Goal: Transaction & Acquisition: Purchase product/service

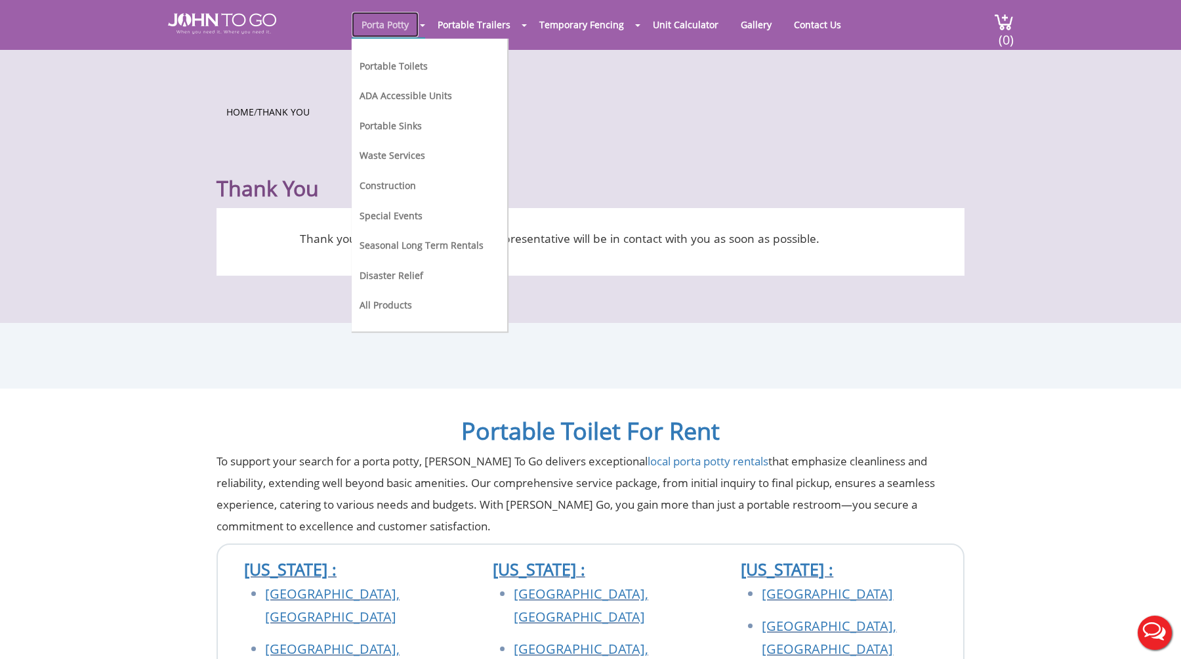
click at [396, 26] on link "Porta Potty" at bounding box center [385, 25] width 67 height 26
click at [401, 66] on link "Portable Toilets" at bounding box center [394, 66] width 68 height 12
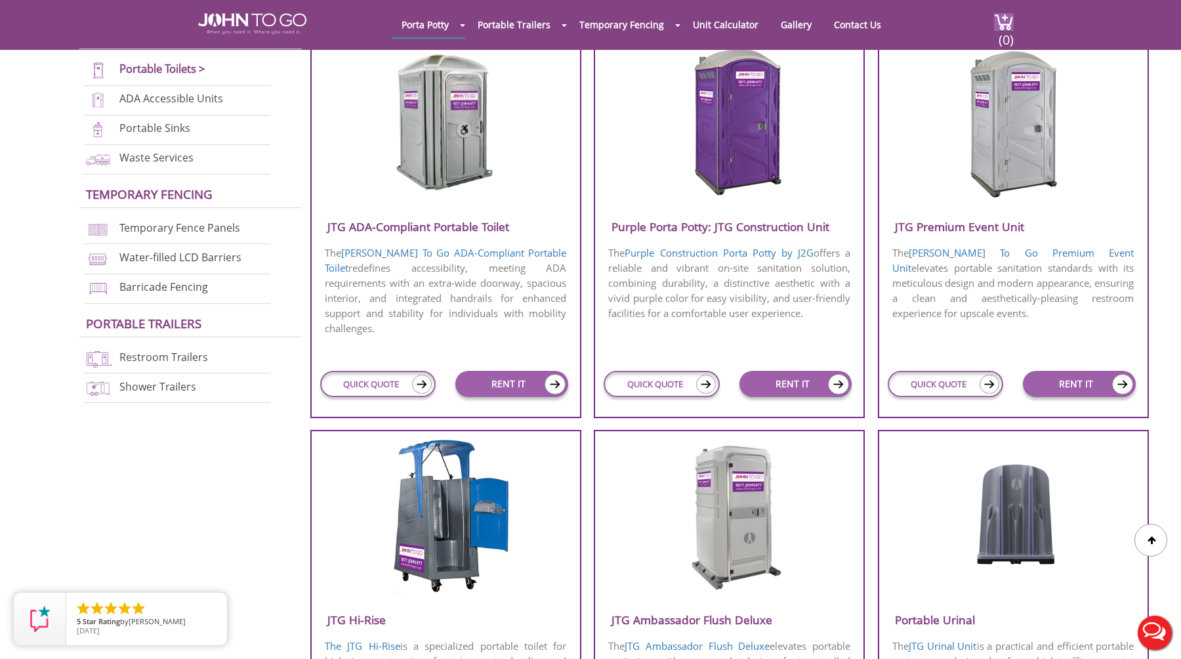
scroll to position [522, 0]
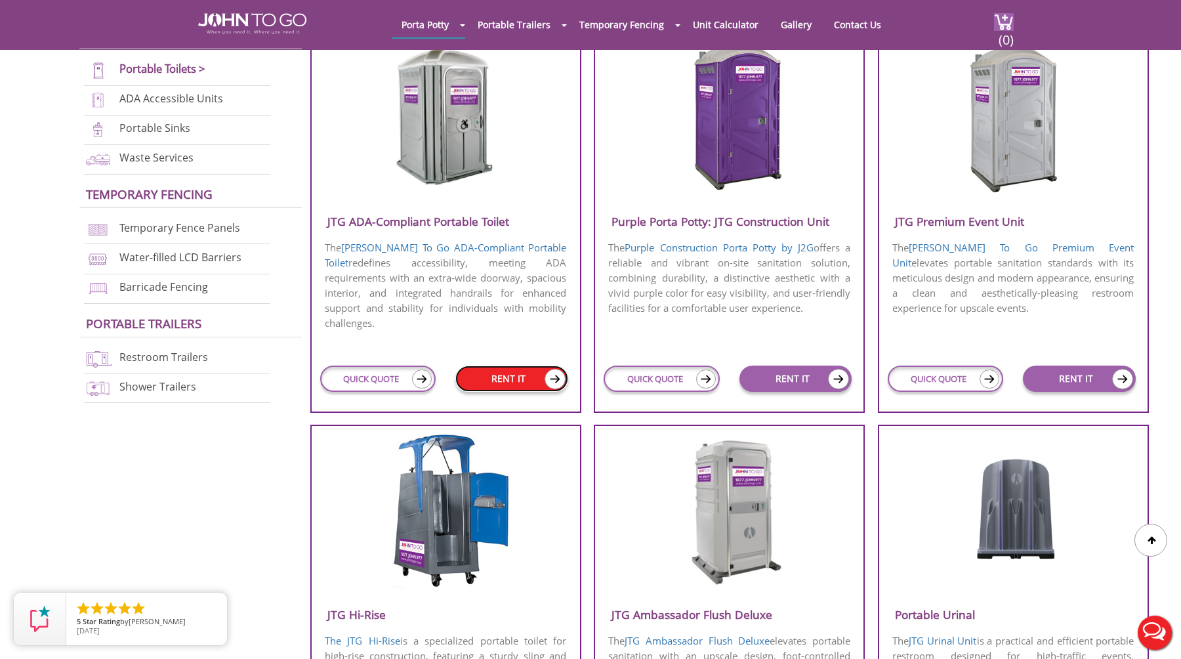
click at [520, 375] on link "RENT IT" at bounding box center [511, 379] width 113 height 26
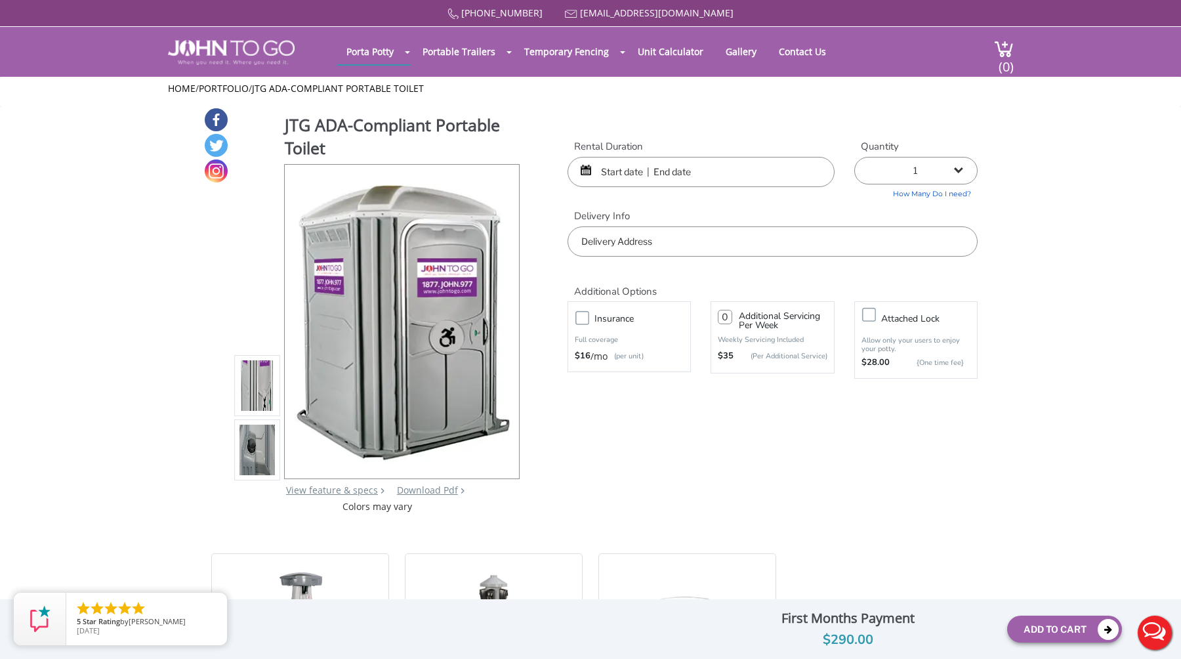
click at [761, 274] on h2 "Additional Options" at bounding box center [773, 284] width 410 height 28
click at [629, 167] on input "text" at bounding box center [701, 172] width 267 height 30
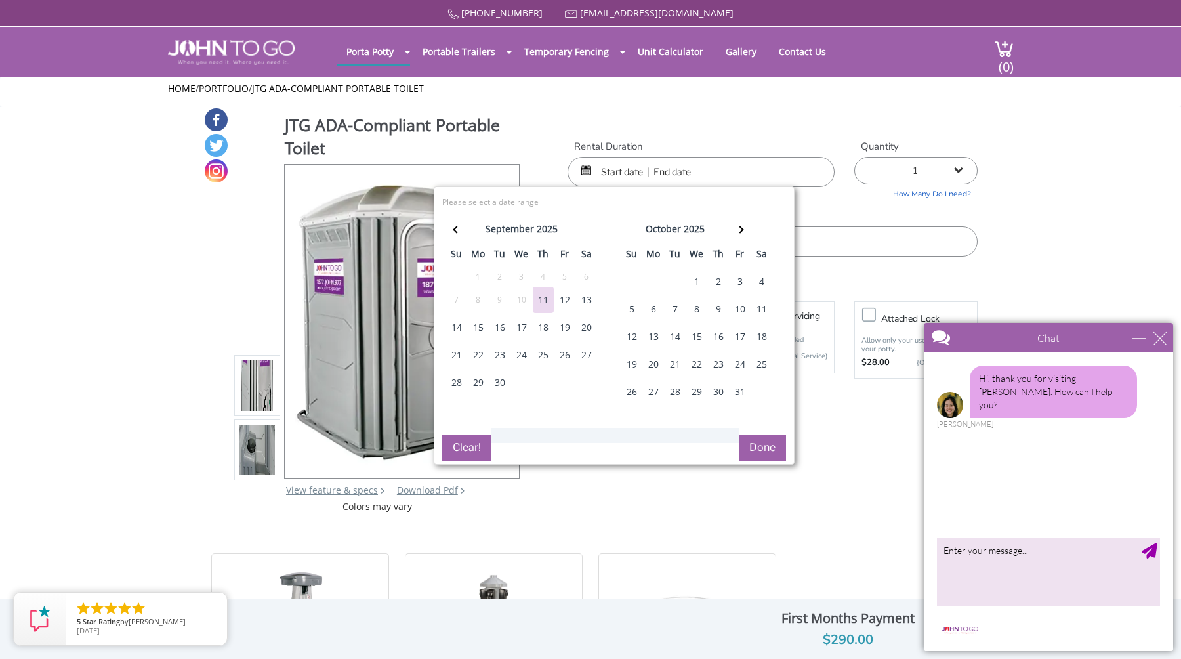
click at [585, 353] on div "27" at bounding box center [586, 355] width 21 height 26
click at [756, 450] on button "Done" at bounding box center [762, 447] width 47 height 26
type input "0"
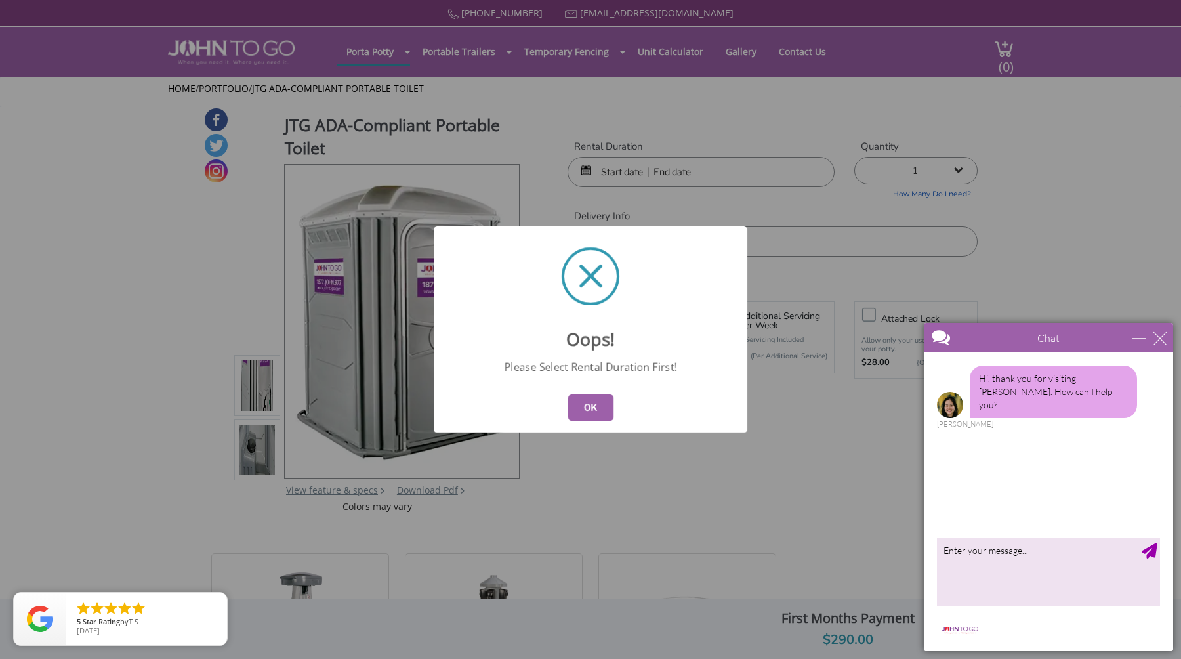
click at [590, 410] on button "OK" at bounding box center [590, 407] width 45 height 26
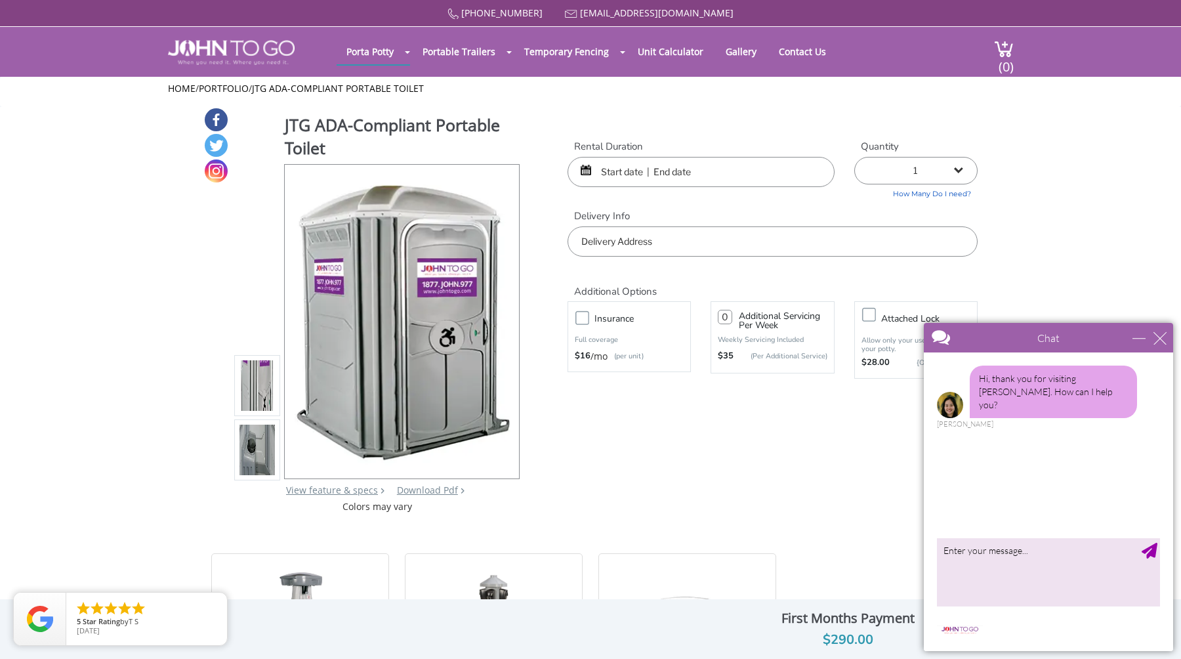
click at [636, 168] on input "text" at bounding box center [701, 172] width 267 height 30
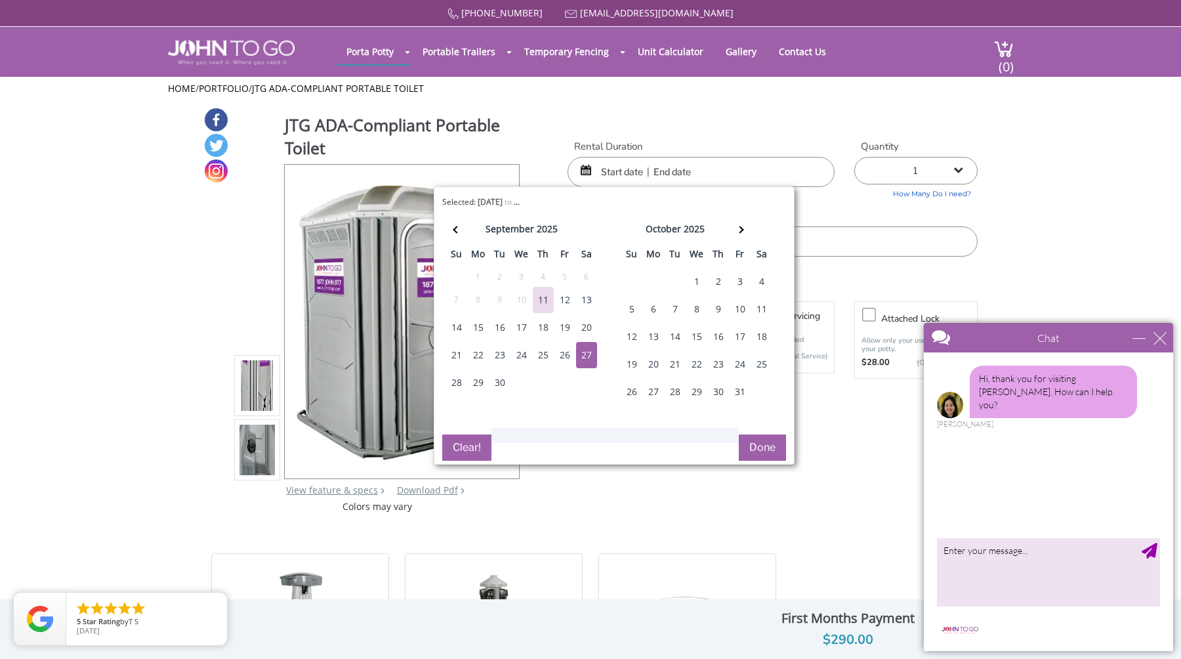
click at [587, 354] on div "27" at bounding box center [586, 355] width 21 height 26
type input "09/27/2025 to 09/27/2025"
click at [779, 446] on button "Done" at bounding box center [762, 447] width 47 height 26
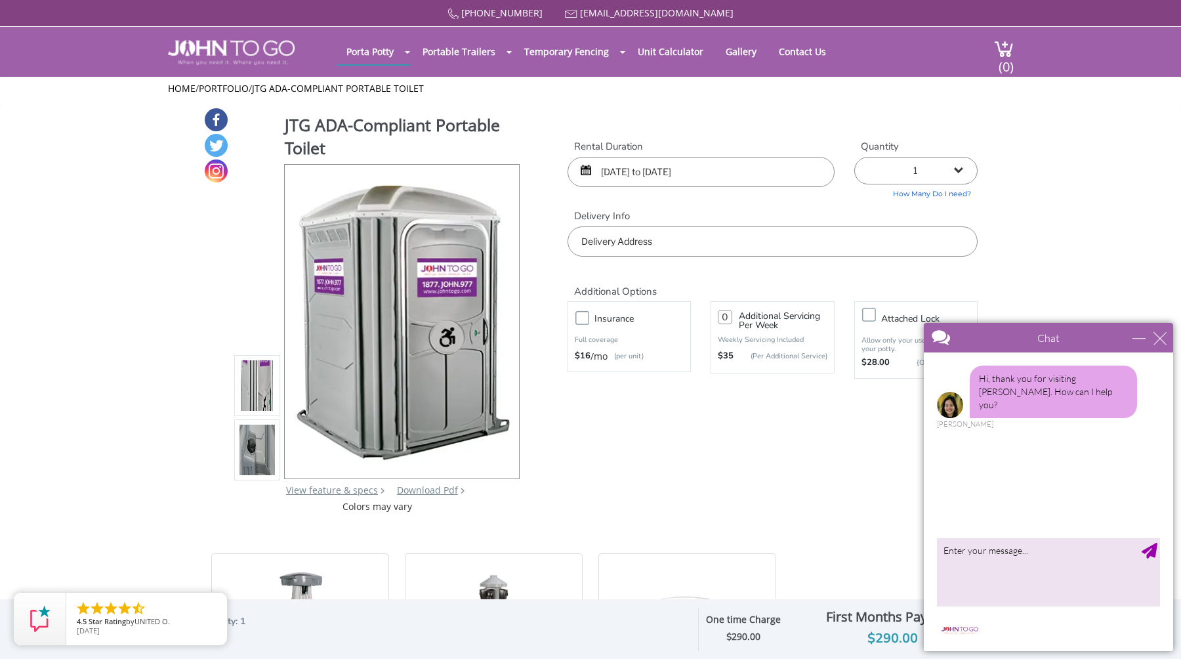
click at [685, 469] on div "JTG ADA-Compliant Portable Toilet View feature & specs Download Pdf Product PDF…" at bounding box center [590, 310] width 774 height 406
click at [1164, 338] on div "close" at bounding box center [1160, 337] width 13 height 13
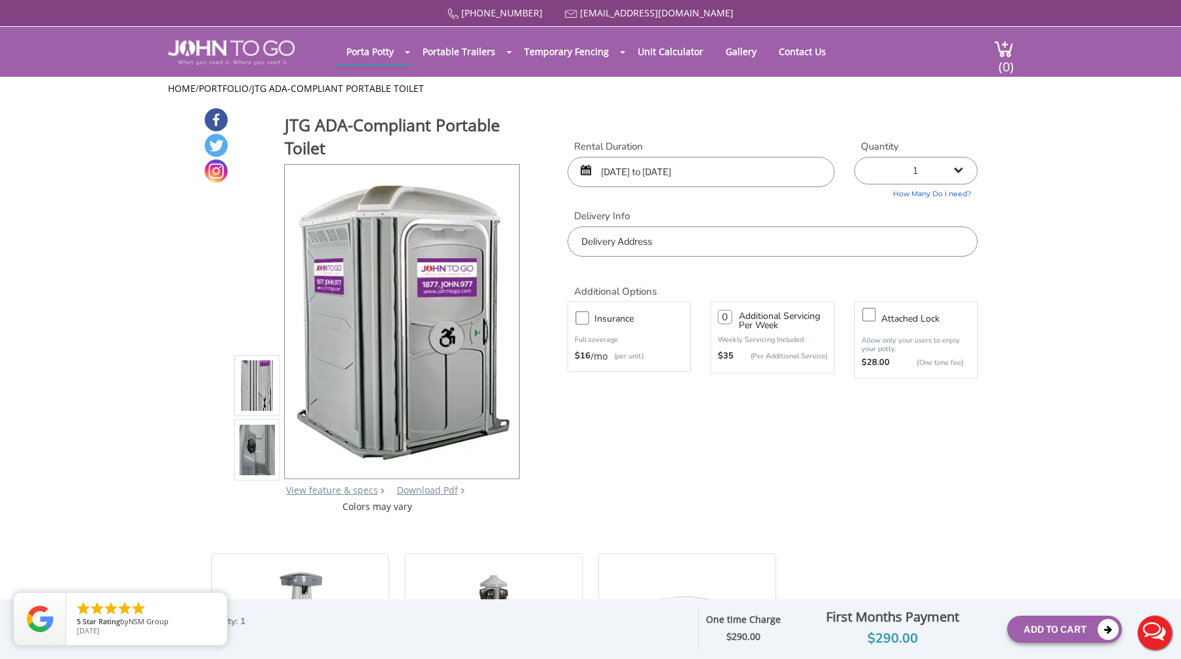
click at [736, 450] on div "JTG ADA-Compliant Portable Toilet View feature & specs Download Pdf Product PDF…" at bounding box center [590, 310] width 774 height 406
click at [1065, 631] on button "Add To Cart" at bounding box center [1064, 629] width 115 height 27
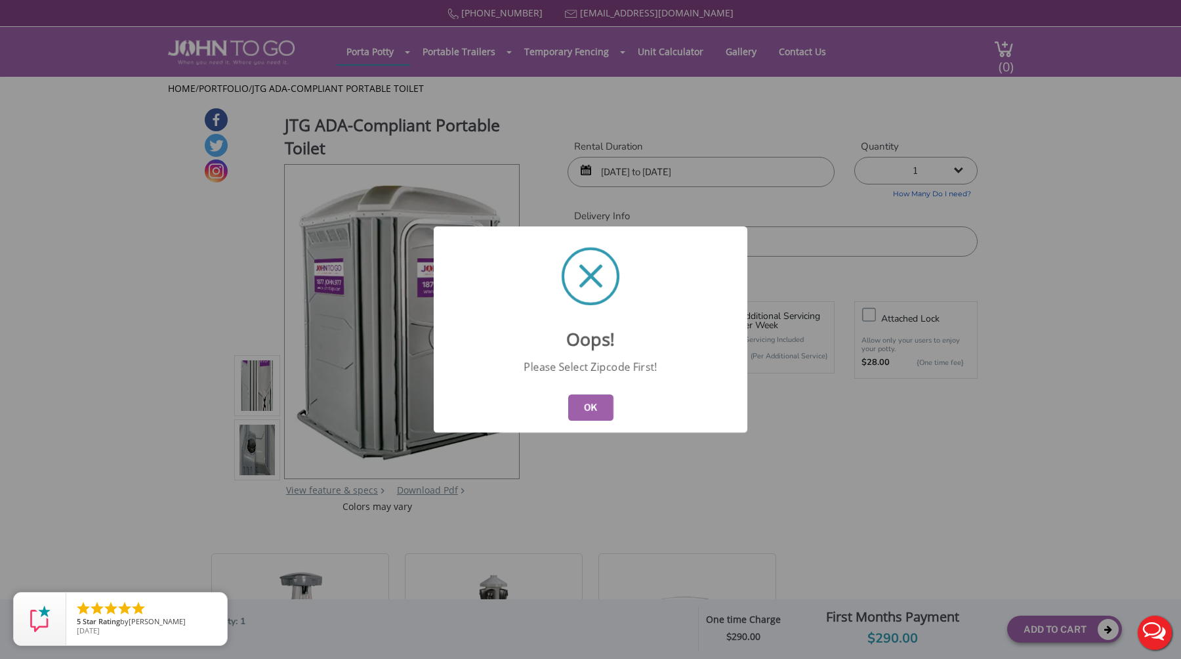
click at [584, 404] on button "OK" at bounding box center [590, 407] width 45 height 26
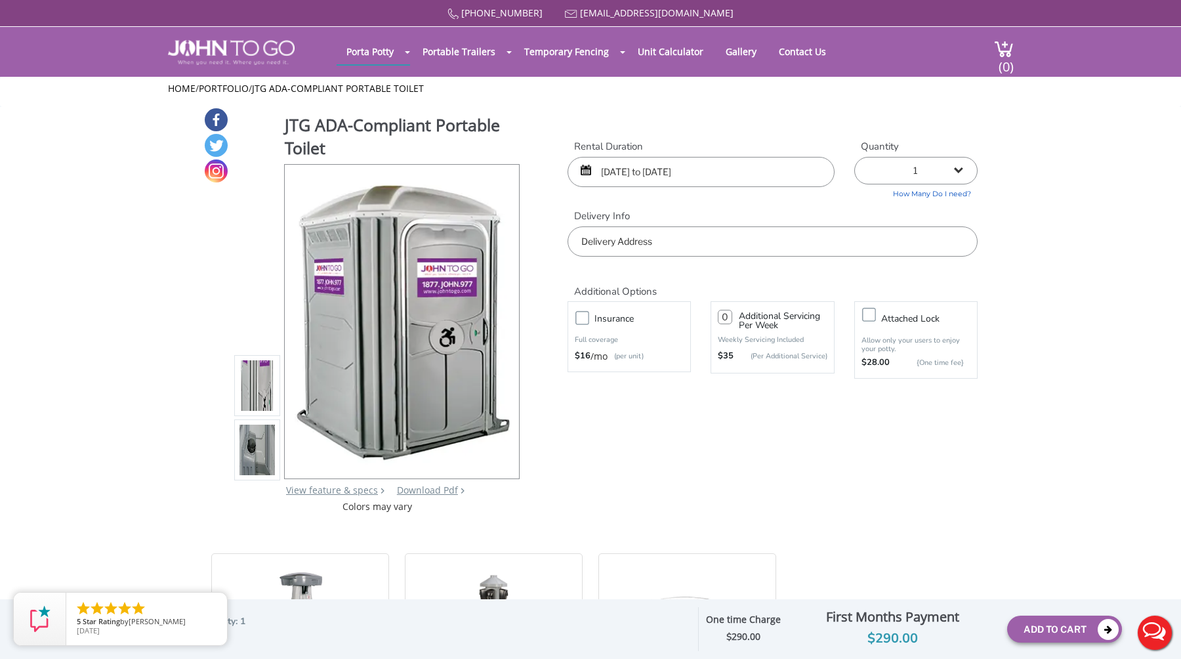
click at [661, 243] on input "text" at bounding box center [773, 241] width 410 height 30
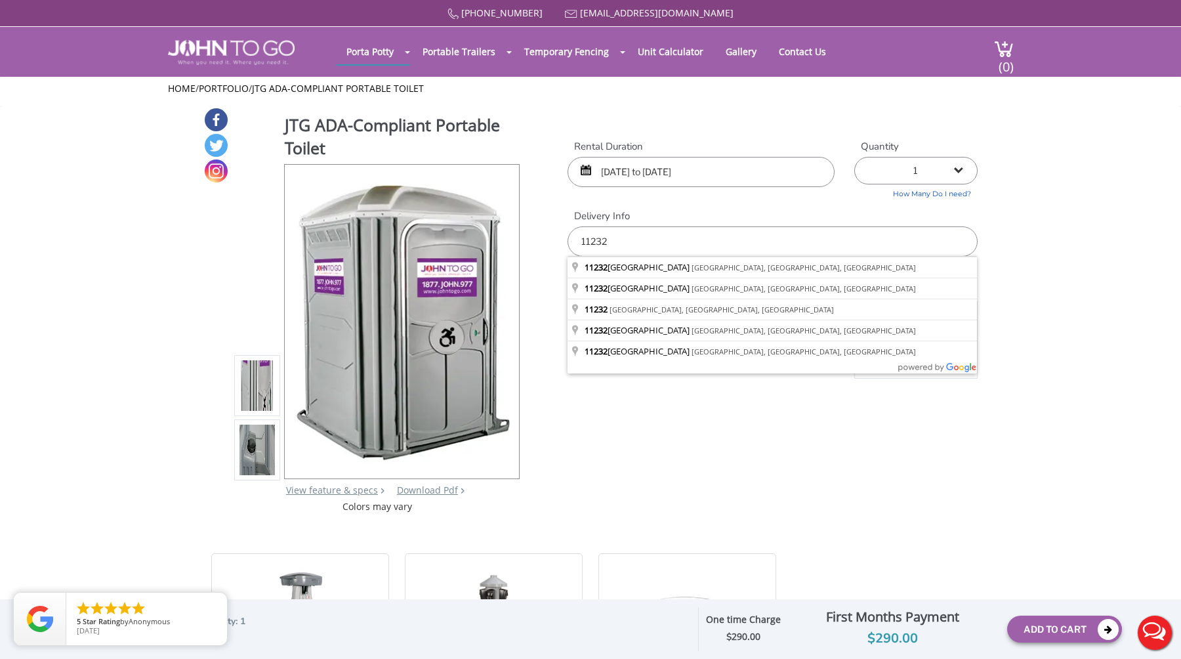
type input "Brooklyn, NY 11232, USA"
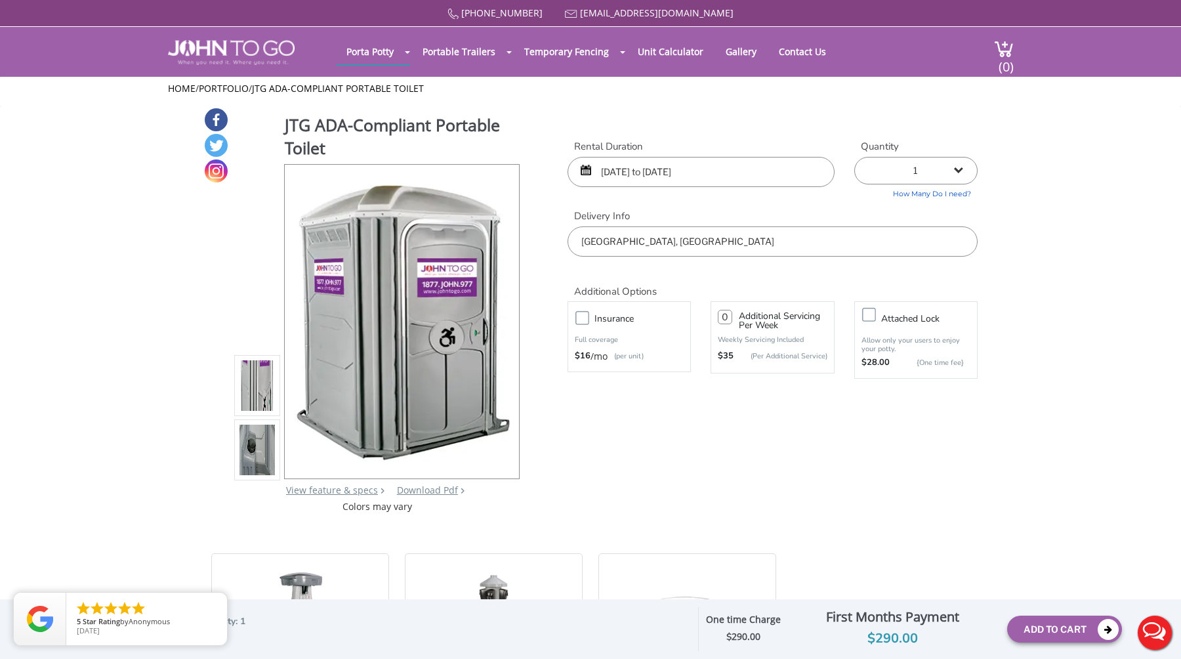
click at [770, 494] on div "JTG ADA-Compliant Portable Toilet View feature & specs Download Pdf Product PDF…" at bounding box center [590, 310] width 774 height 406
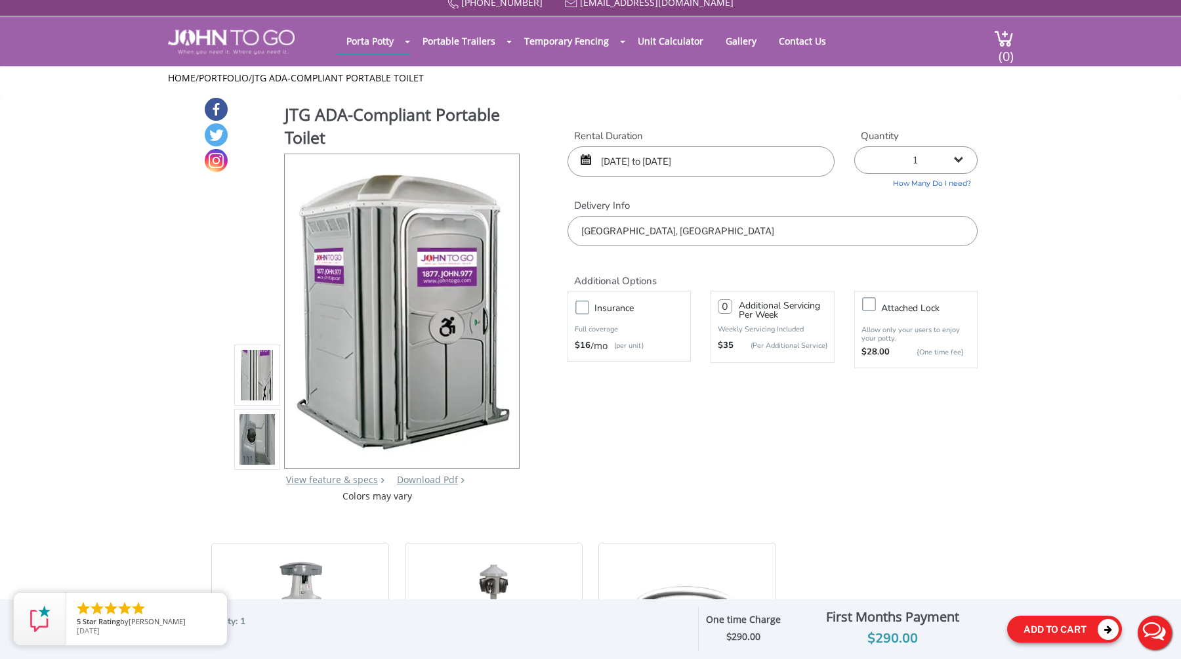
click at [1070, 629] on button "Add To Cart" at bounding box center [1064, 629] width 115 height 27
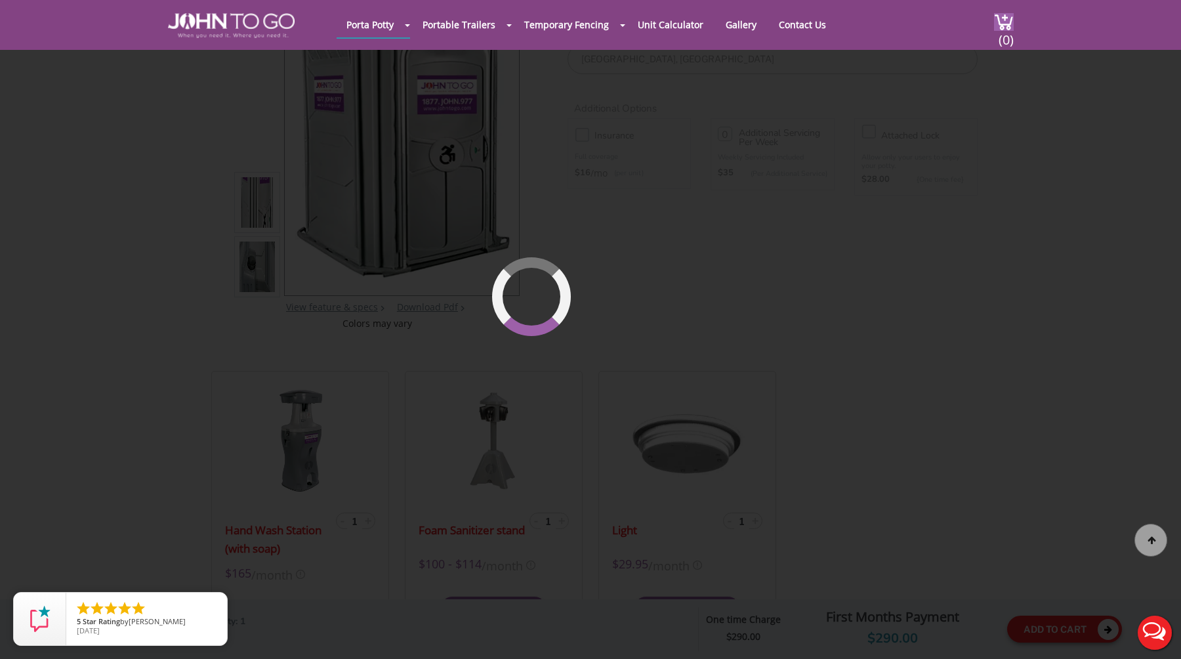
scroll to position [139, 0]
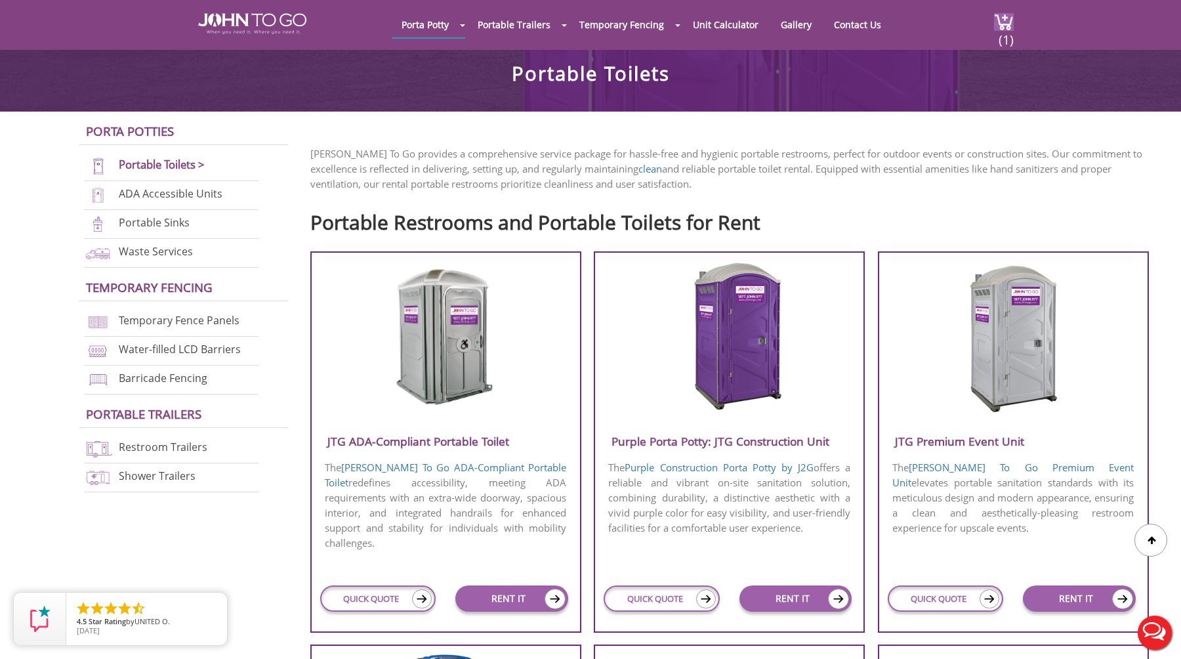
scroll to position [277, 0]
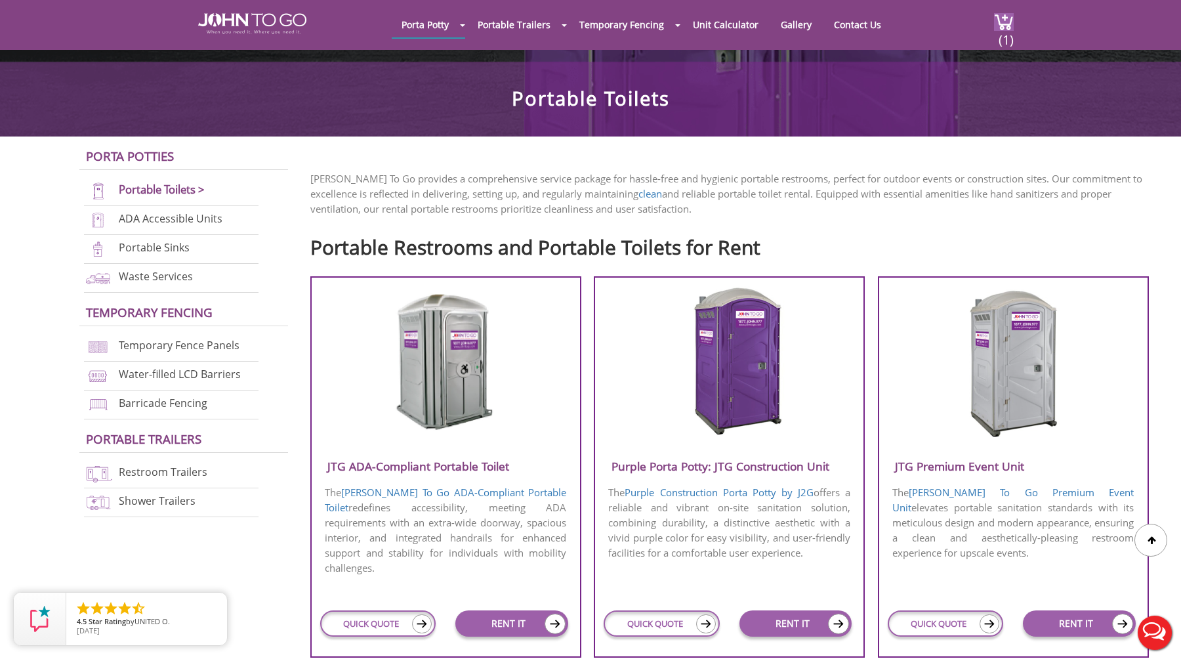
click at [741, 359] on img at bounding box center [729, 361] width 125 height 151
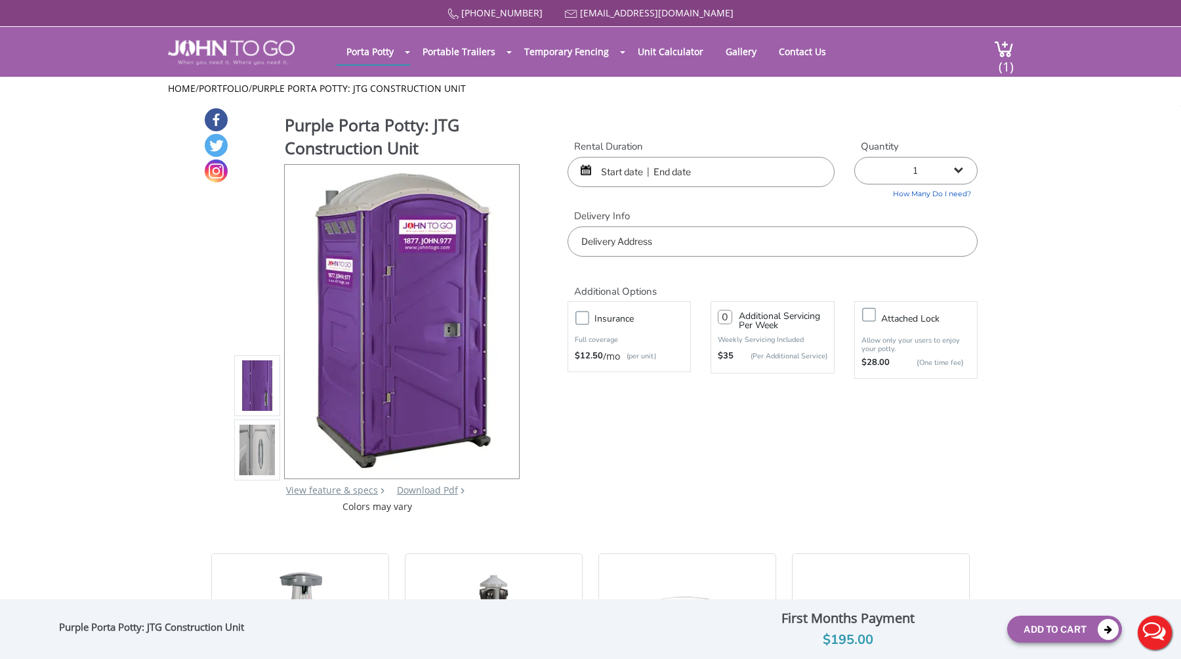
click at [627, 474] on div "Purple Porta Potty: JTG Construction Unit View feature & specs Download Pdf Pro…" at bounding box center [590, 310] width 774 height 406
click at [616, 173] on input "text" at bounding box center [701, 172] width 267 height 30
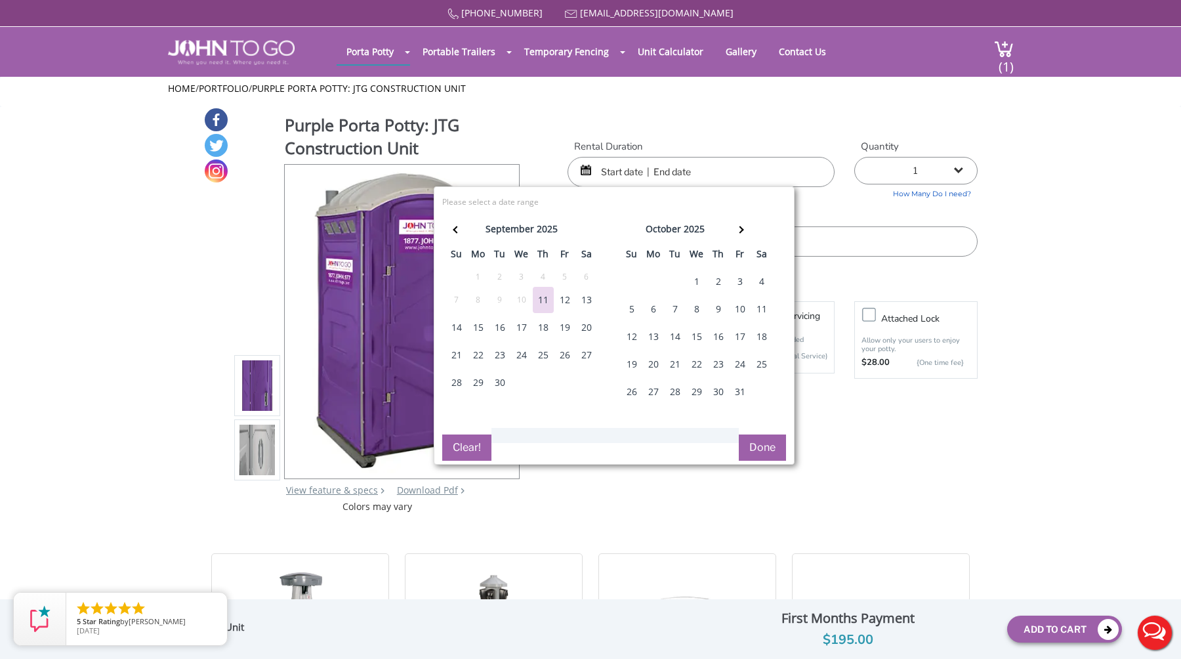
click at [584, 349] on div "27" at bounding box center [586, 355] width 21 height 26
click at [586, 354] on div "27" at bounding box center [586, 355] width 21 height 26
type input "09/27/2025 to 09/27/2025"
click at [761, 445] on button "Done" at bounding box center [762, 447] width 47 height 26
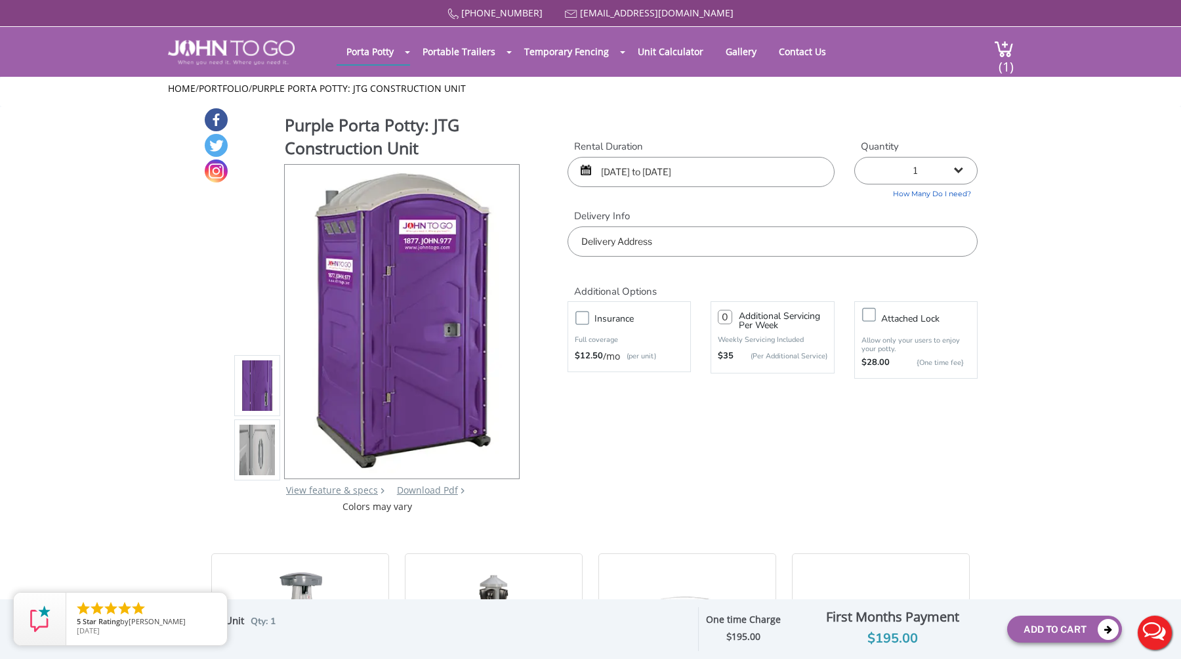
click at [715, 248] on input "text" at bounding box center [773, 241] width 410 height 30
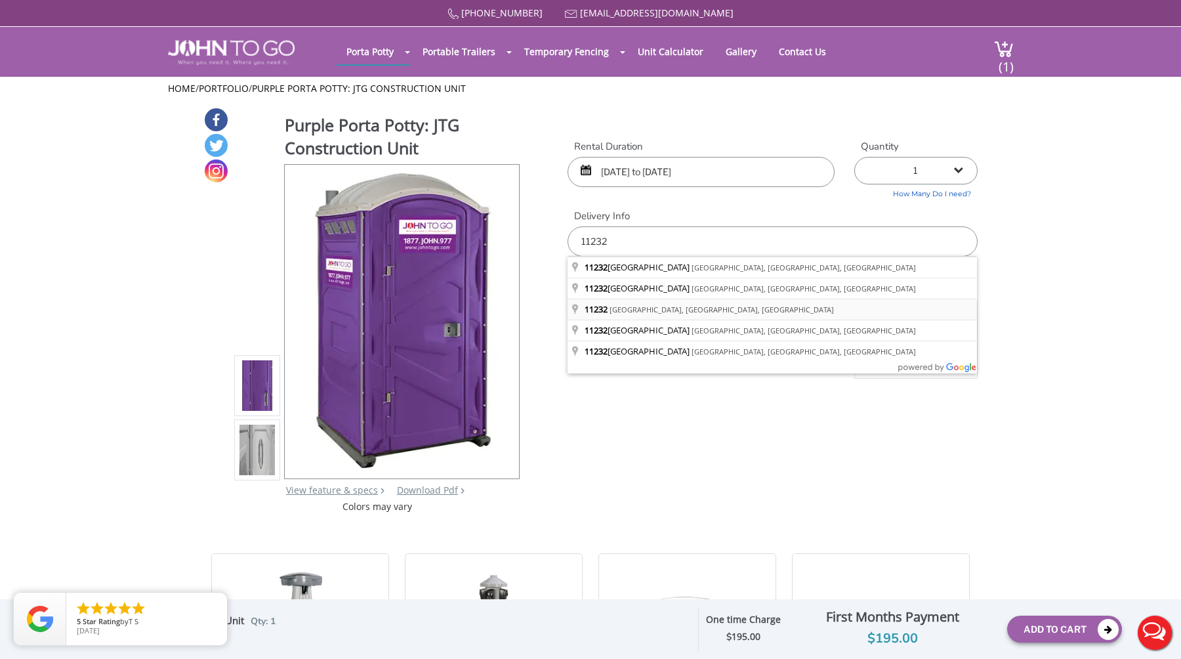
type input "[GEOGRAPHIC_DATA], [GEOGRAPHIC_DATA]"
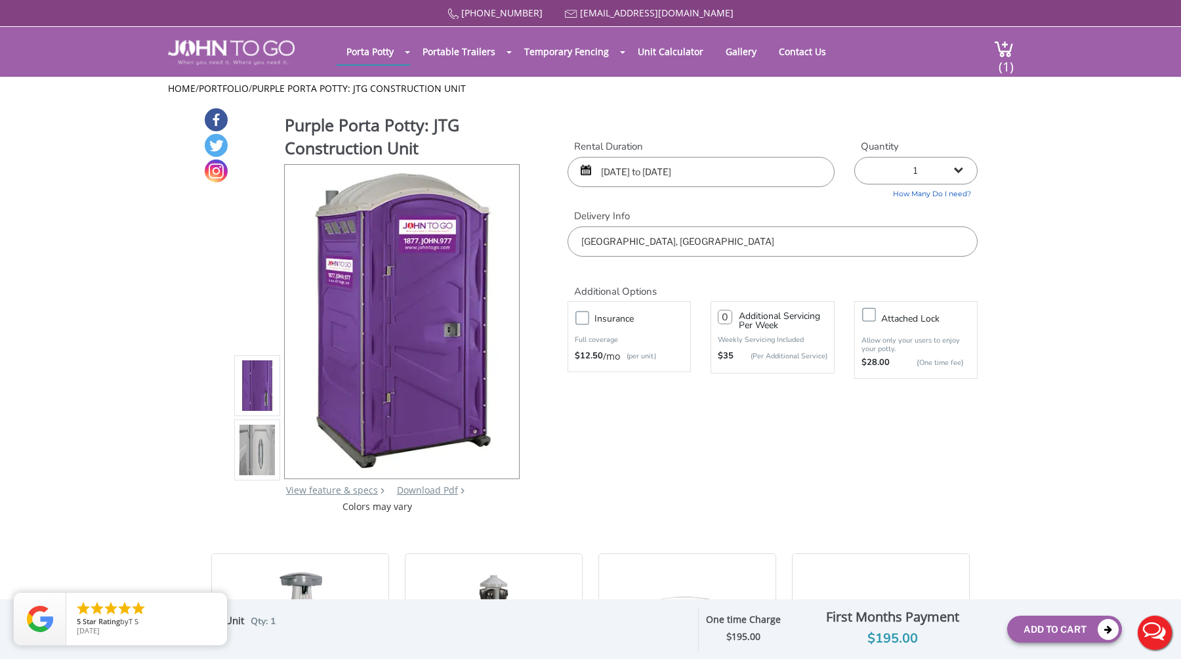
click at [673, 484] on div "Purple Porta Potty: JTG Construction Unit View feature & specs Download Pdf Pro…" at bounding box center [590, 310] width 774 height 406
click at [949, 167] on select "1 2 (5% discount) 3 (8% discount) 4 (10% discount) 5 (12% discount) 6 (12% disc…" at bounding box center [916, 171] width 123 height 28
select select "11"
click at [855, 157] on select "1 2 (5% discount) 3 (8% discount) 4 (10% discount) 5 (12% discount) 6 (12% disc…" at bounding box center [916, 171] width 123 height 28
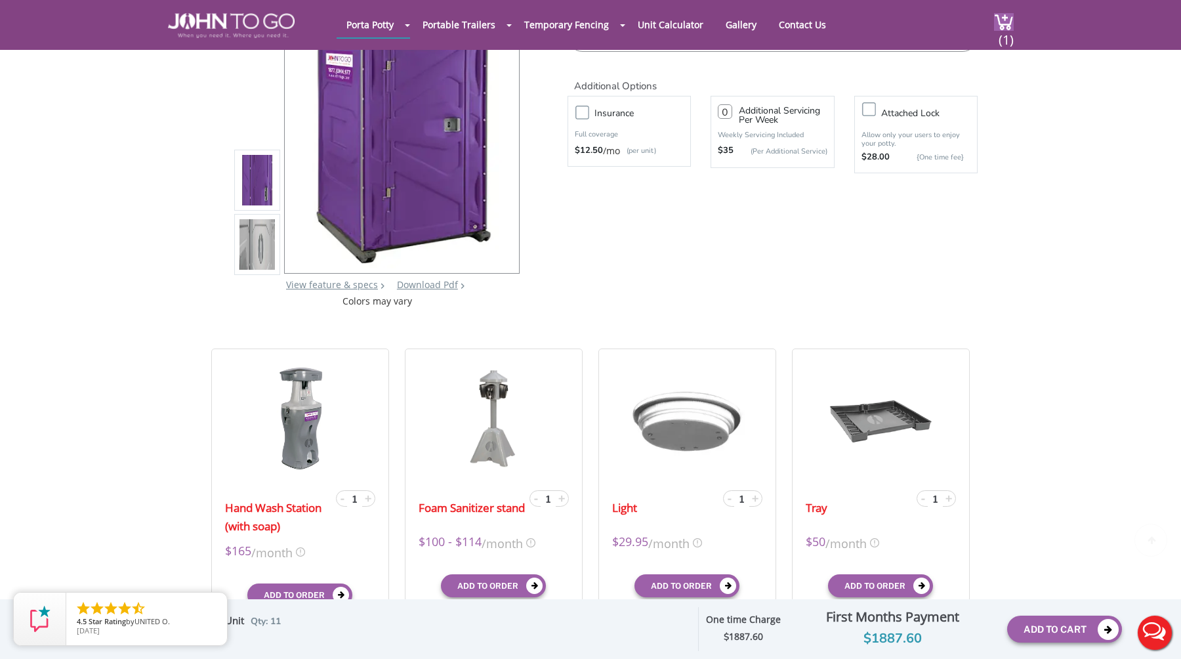
scroll to position [158, 0]
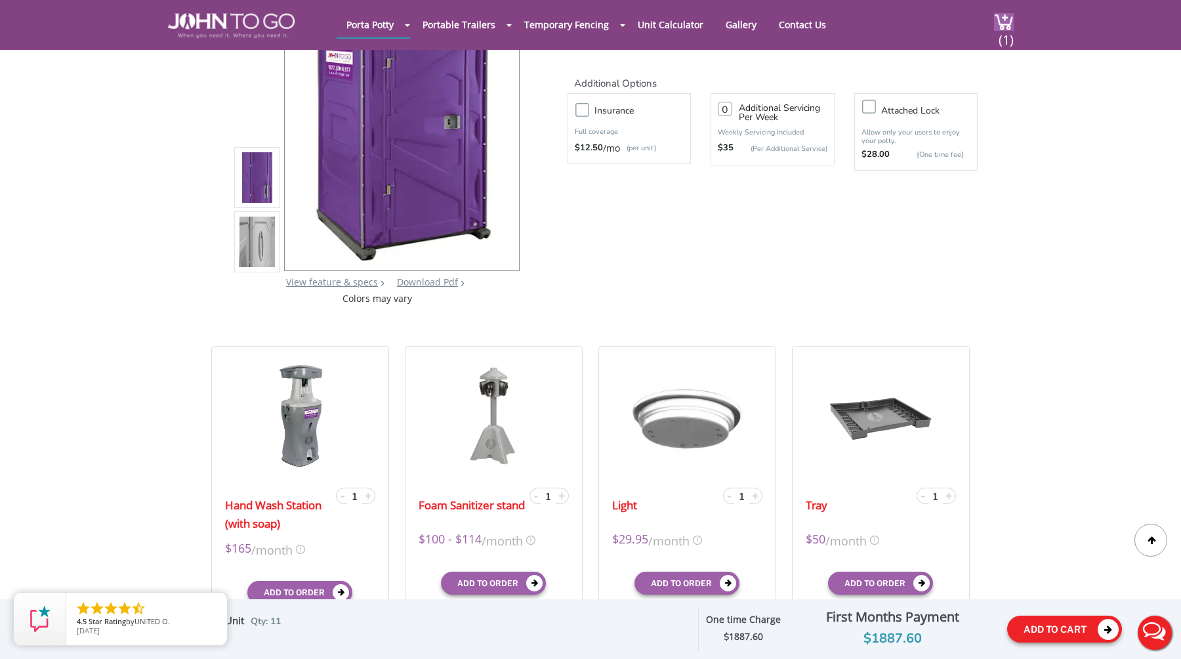
click at [1076, 625] on button "Add To Cart" at bounding box center [1064, 629] width 115 height 27
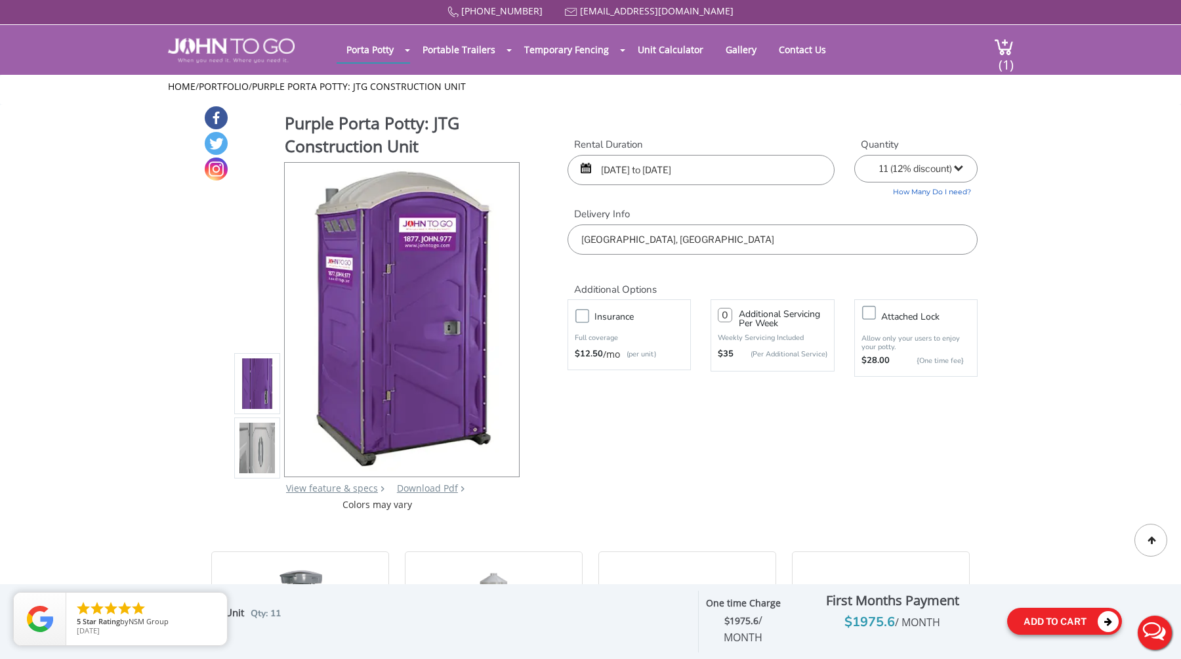
scroll to position [0, 0]
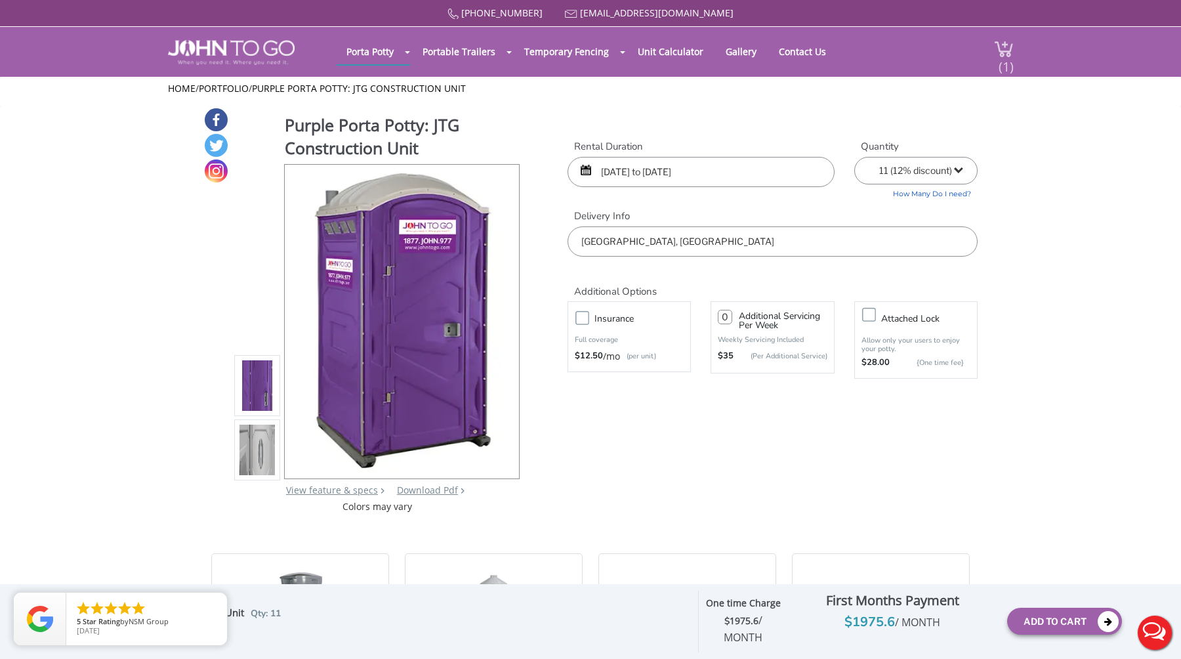
click at [1004, 48] on span "(1)" at bounding box center [1006, 61] width 16 height 28
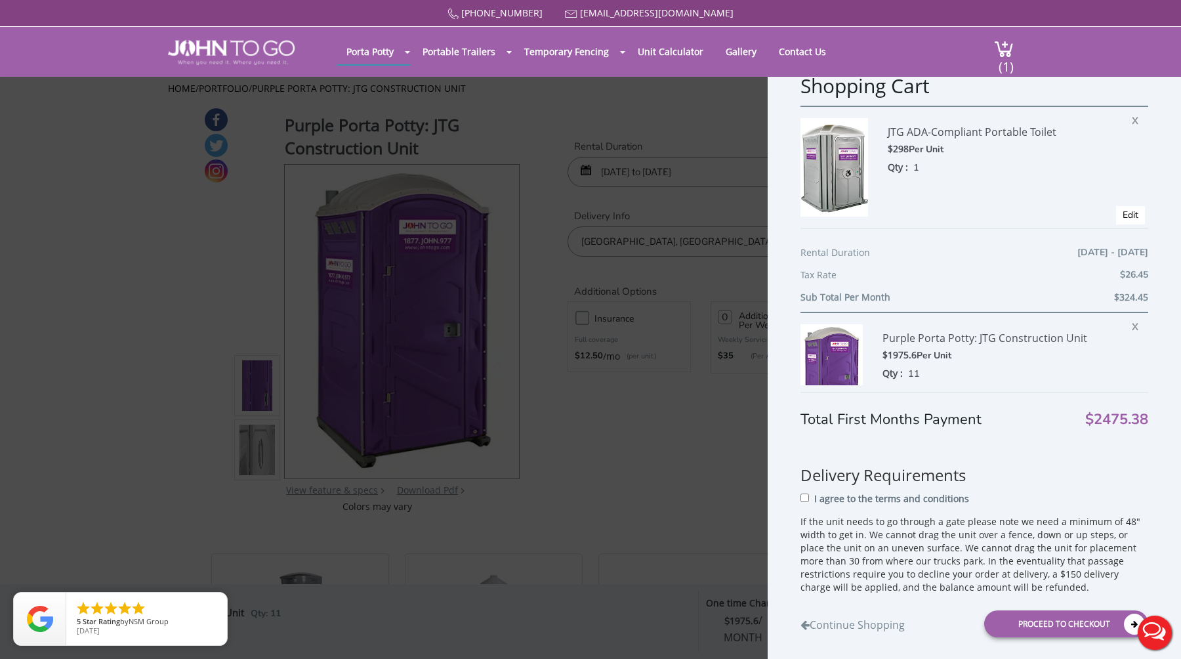
scroll to position [144, 0]
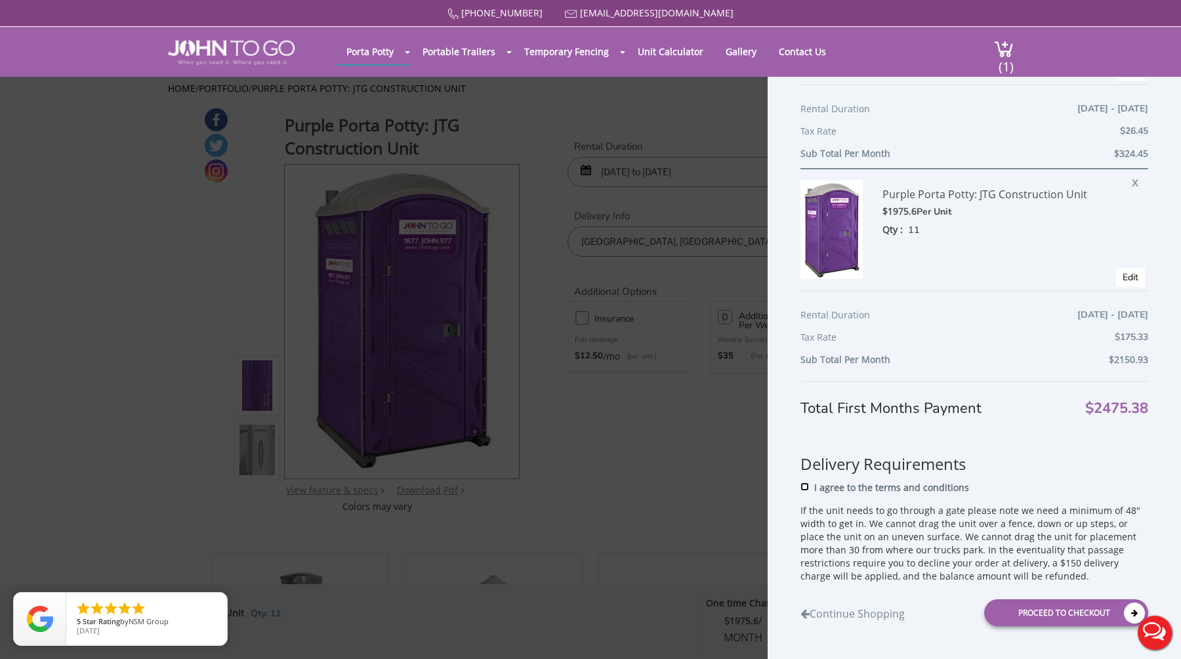
click at [805, 485] on input "I agree to the terms and conditions" at bounding box center [805, 486] width 9 height 9
checkbox input "true"
click at [958, 398] on div "Total First Months Payment $2475.38" at bounding box center [975, 400] width 348 height 38
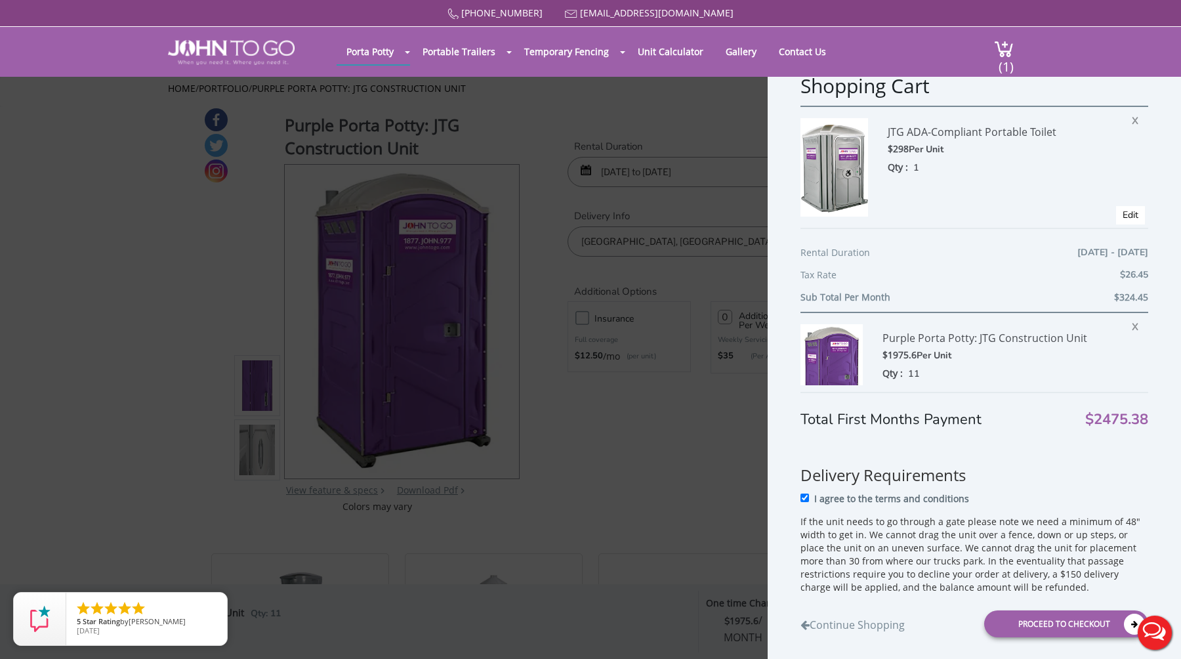
click at [976, 270] on div "Tax Rate $26.45" at bounding box center [975, 278] width 348 height 22
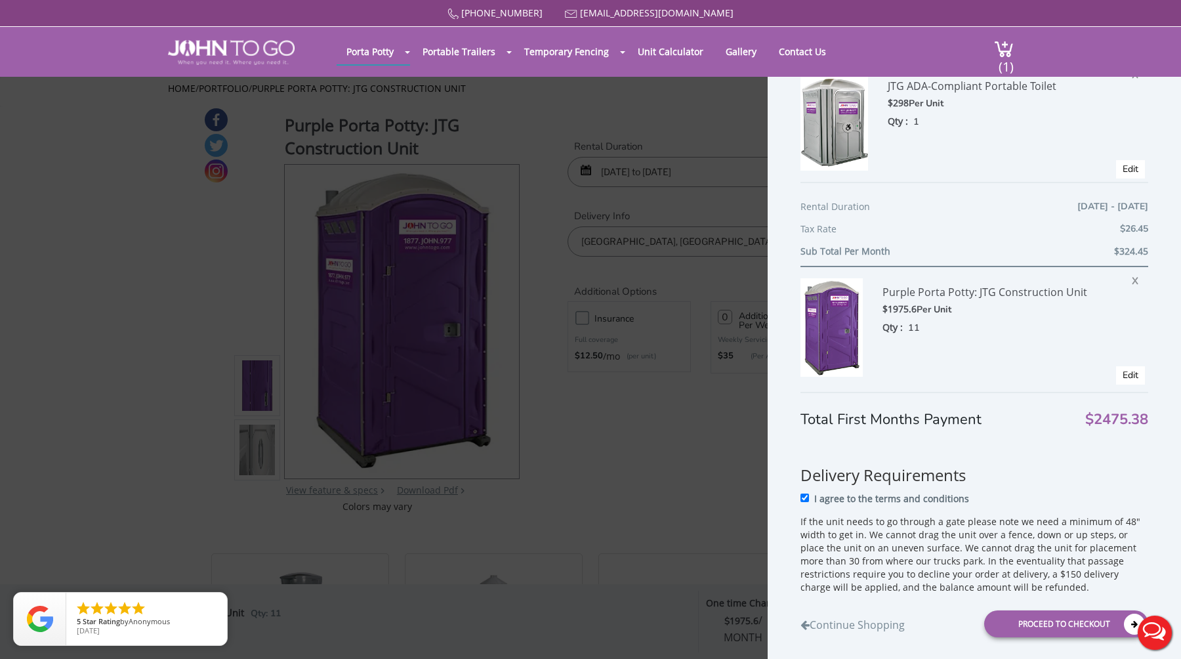
scroll to position [144, 0]
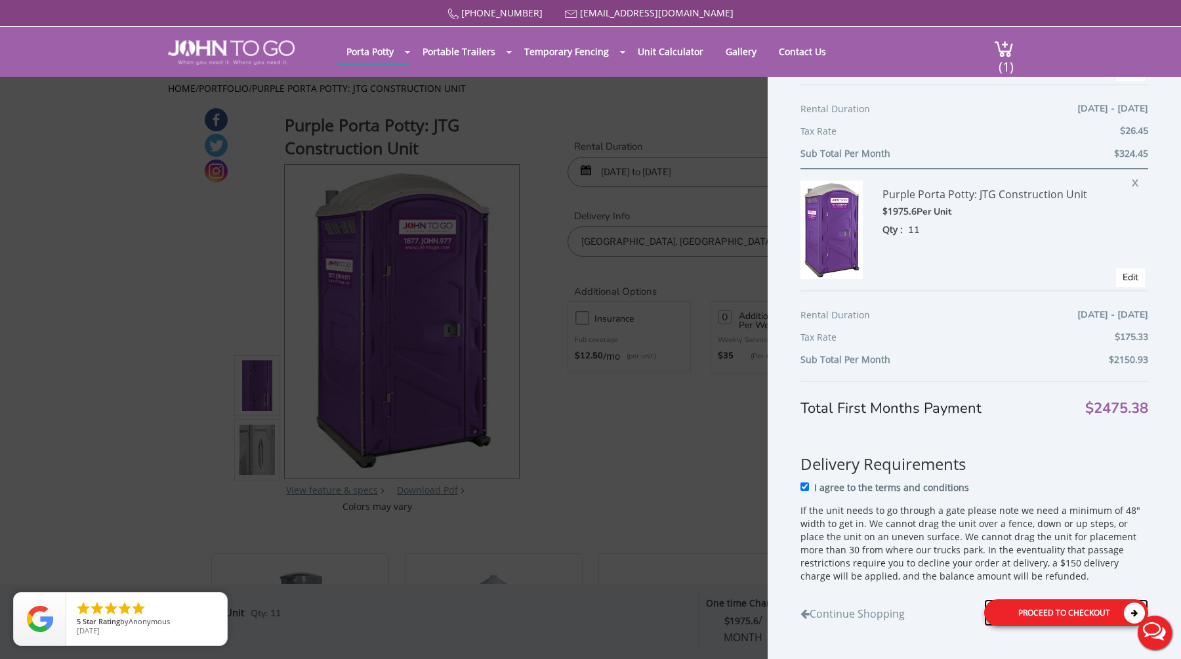
click at [1062, 607] on div "Proceed to Checkout" at bounding box center [1067, 612] width 164 height 27
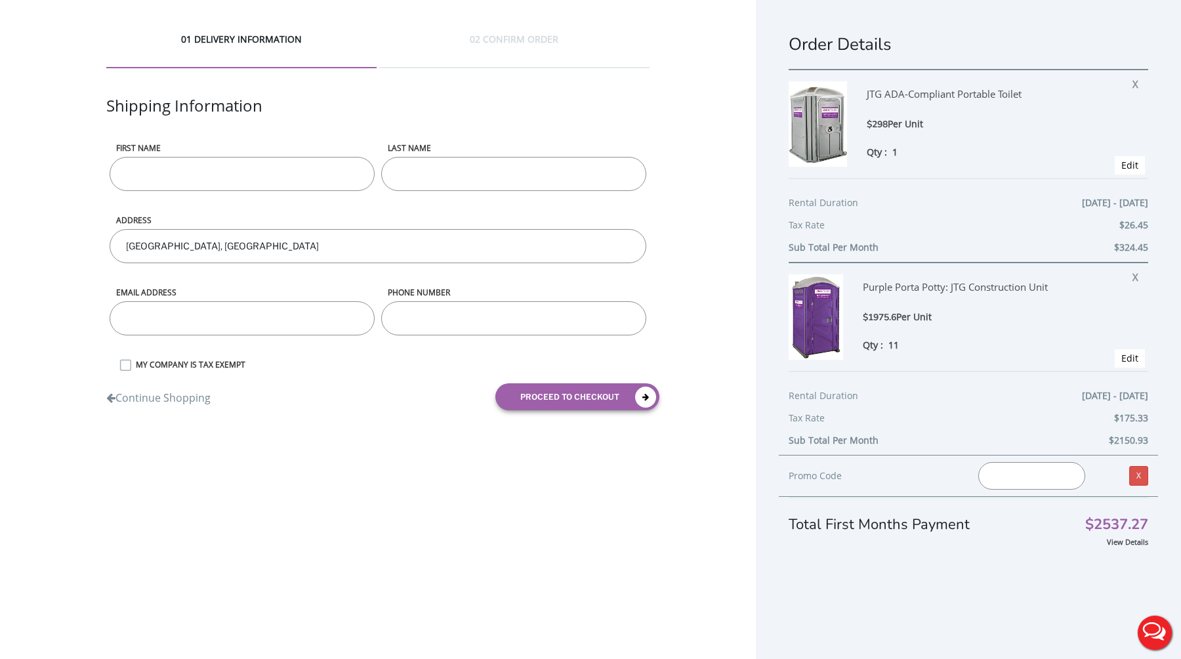
click at [393, 494] on div "01 DELIVERY INFORMATION 02 CONFIRM ORDER Shipping Information First name LAST N…" at bounding box center [590, 346] width 1181 height 692
click at [710, 201] on div "01 DELIVERY INFORMATION 02 CONFIRM ORDER Shipping Information First name LAST N…" at bounding box center [378, 226] width 756 height 453
click at [703, 255] on div "01 DELIVERY INFORMATION 02 CONFIRM ORDER Shipping Information First name LAST N…" at bounding box center [378, 226] width 756 height 453
click at [686, 253] on div "01 DELIVERY INFORMATION 02 CONFIRM ORDER Shipping Information First name LAST N…" at bounding box center [378, 226] width 756 height 453
click at [440, 449] on div "01 DELIVERY INFORMATION 02 CONFIRM ORDER Shipping Information First name LAST N…" at bounding box center [378, 226] width 756 height 453
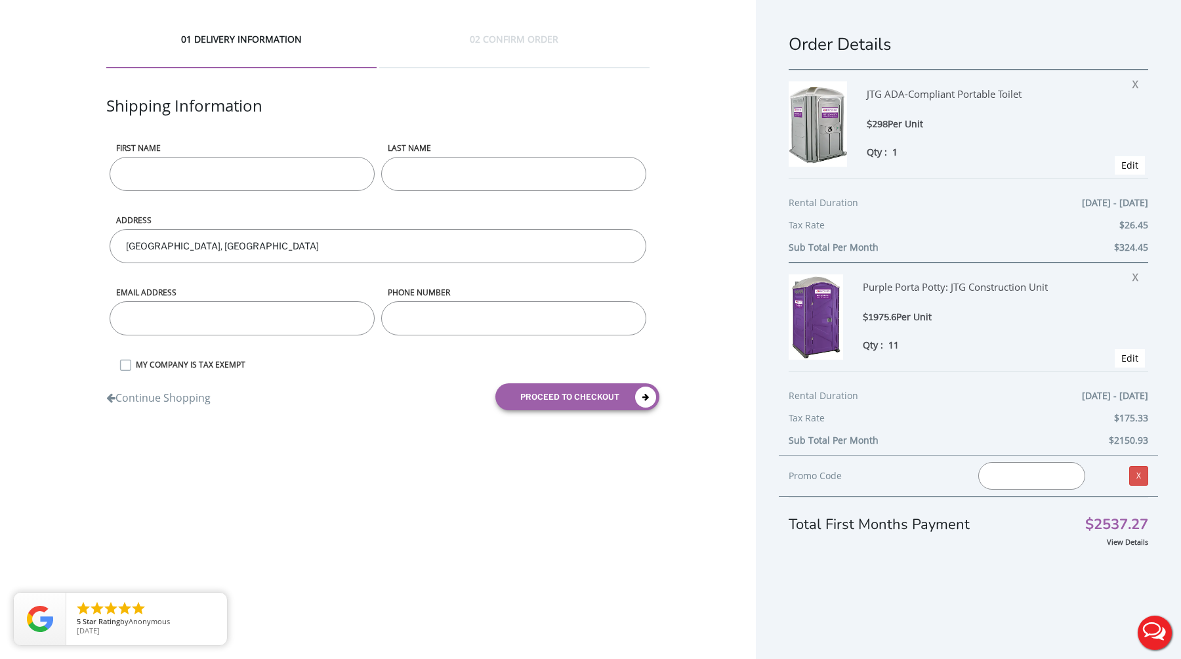
click at [390, 412] on div "Continue Shopping proceed to checkout" at bounding box center [377, 396] width 563 height 47
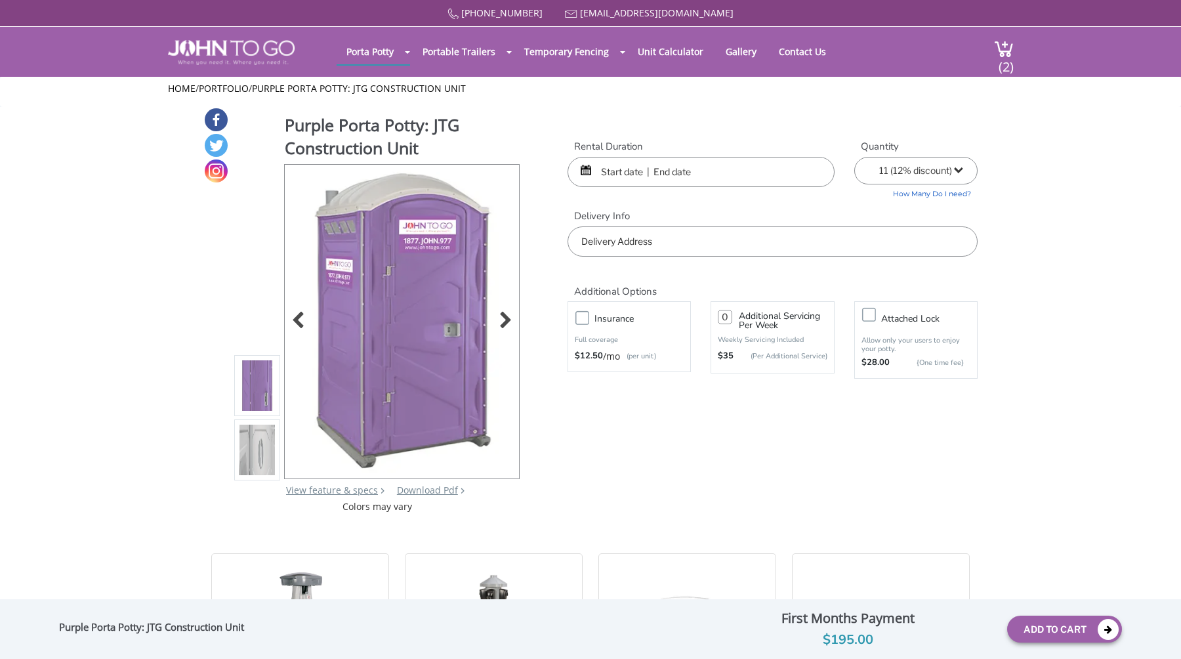
select select "11"
